Goal: Check status: Check status

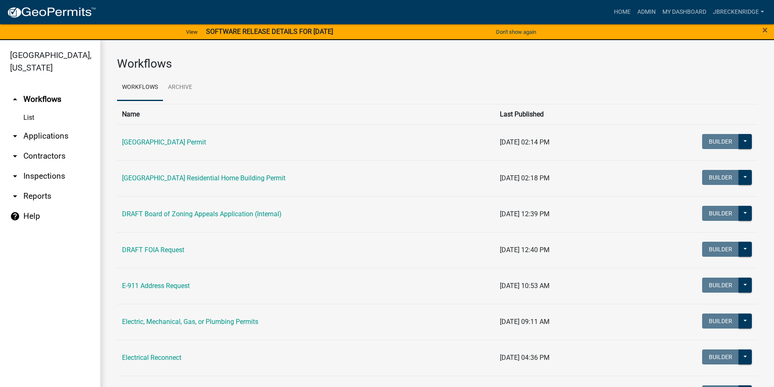
click at [52, 140] on link "arrow_drop_down Applications" at bounding box center [50, 136] width 100 height 20
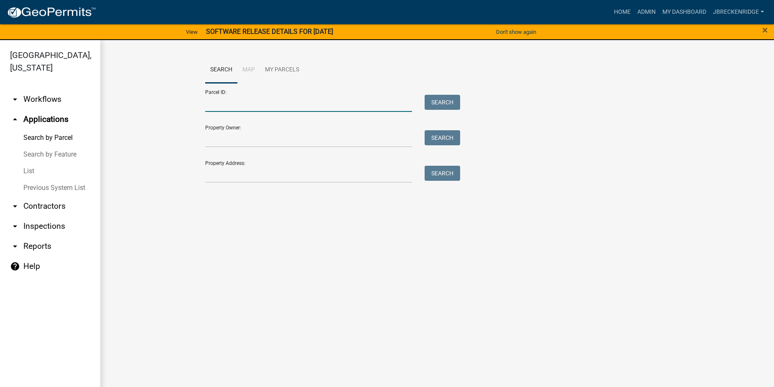
click at [233, 105] on input "Parcel ID:" at bounding box center [308, 103] width 207 height 17
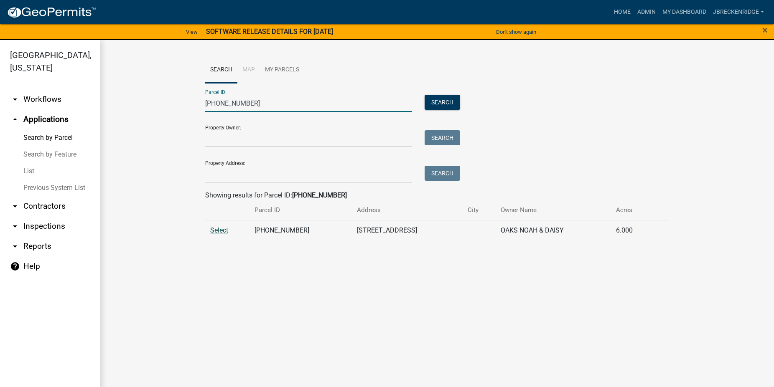
type input "[PHONE_NUMBER]"
click at [222, 232] on span "Select" at bounding box center [219, 230] width 18 height 8
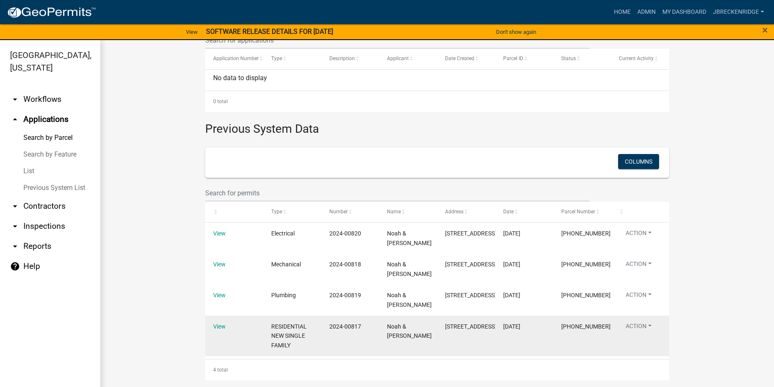
scroll to position [10, 0]
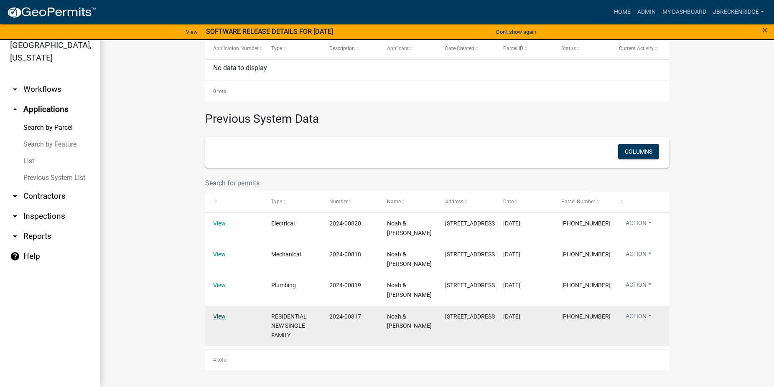
click at [214, 313] on link "View" at bounding box center [219, 316] width 13 height 7
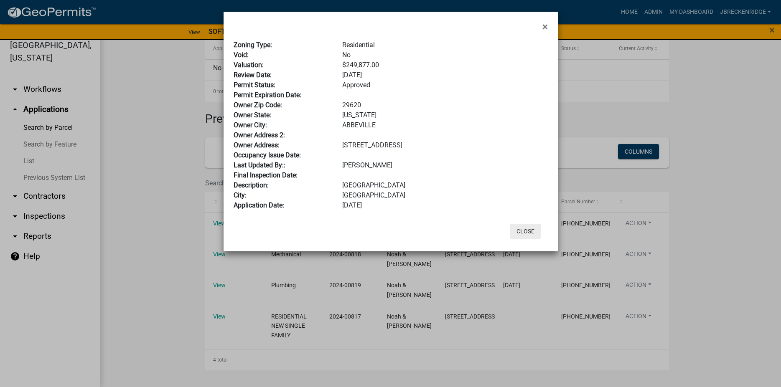
click at [528, 230] on button "Close" at bounding box center [525, 231] width 31 height 15
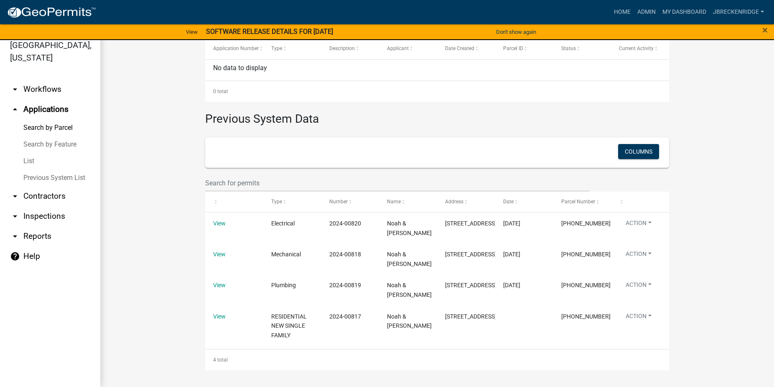
scroll to position [0, 0]
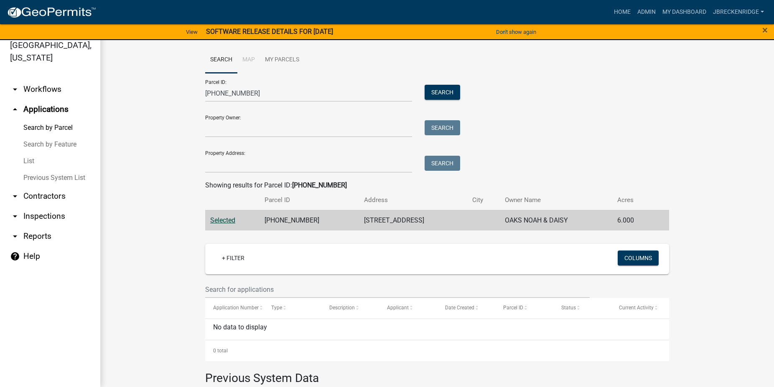
click at [54, 214] on link "arrow_drop_down Inspections" at bounding box center [50, 216] width 100 height 20
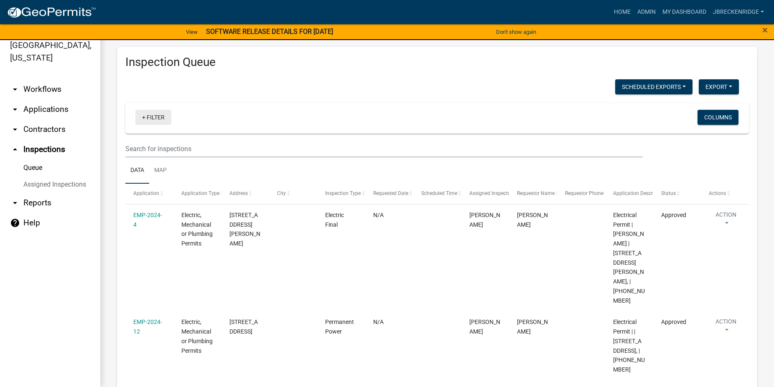
click at [157, 125] on link "+ Filter" at bounding box center [153, 117] width 36 height 15
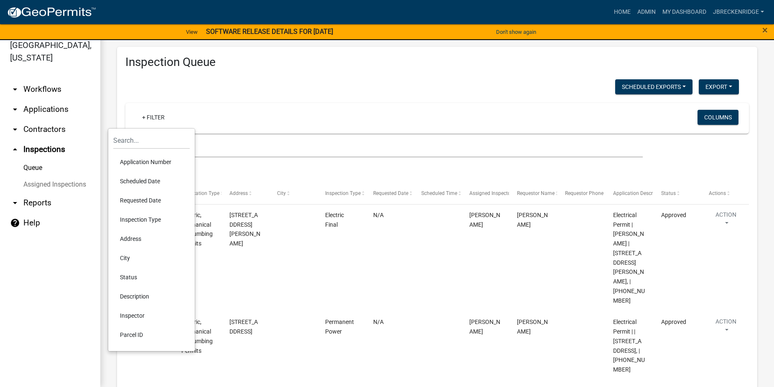
click at [136, 331] on li "Parcel ID" at bounding box center [151, 334] width 76 height 19
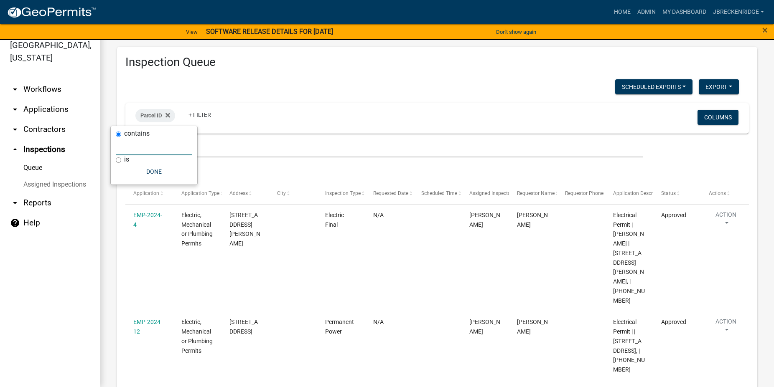
click at [155, 149] on input "text" at bounding box center [154, 146] width 76 height 17
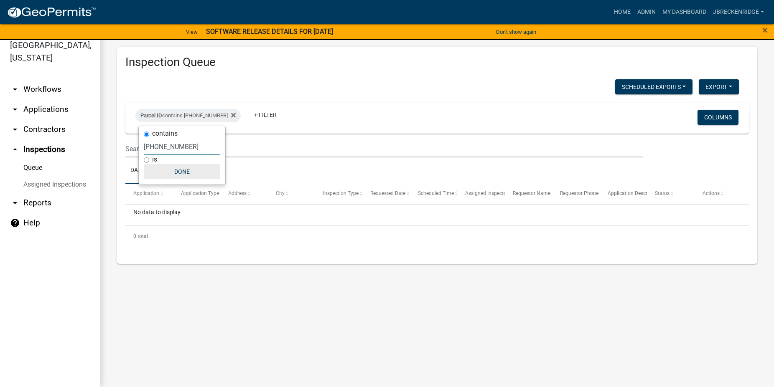
type input "[PHONE_NUMBER]"
click at [196, 170] on button "Done" at bounding box center [182, 171] width 76 height 15
click at [43, 111] on link "arrow_drop_down Applications" at bounding box center [50, 109] width 100 height 20
